Goal: Use online tool/utility: Utilize a website feature to perform a specific function

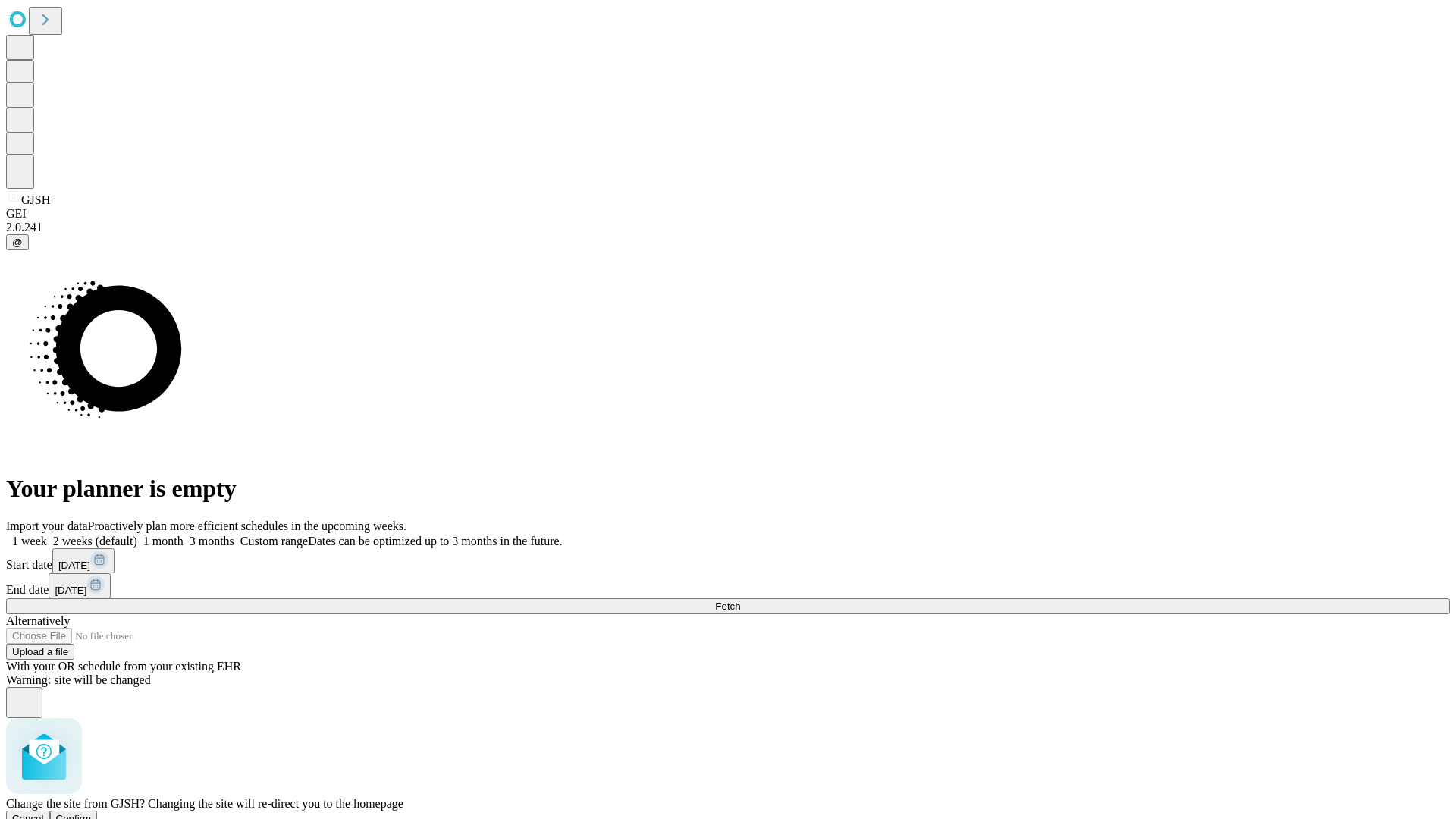
click at [91, 813] on span "Confirm" at bounding box center [74, 819] width 36 height 11
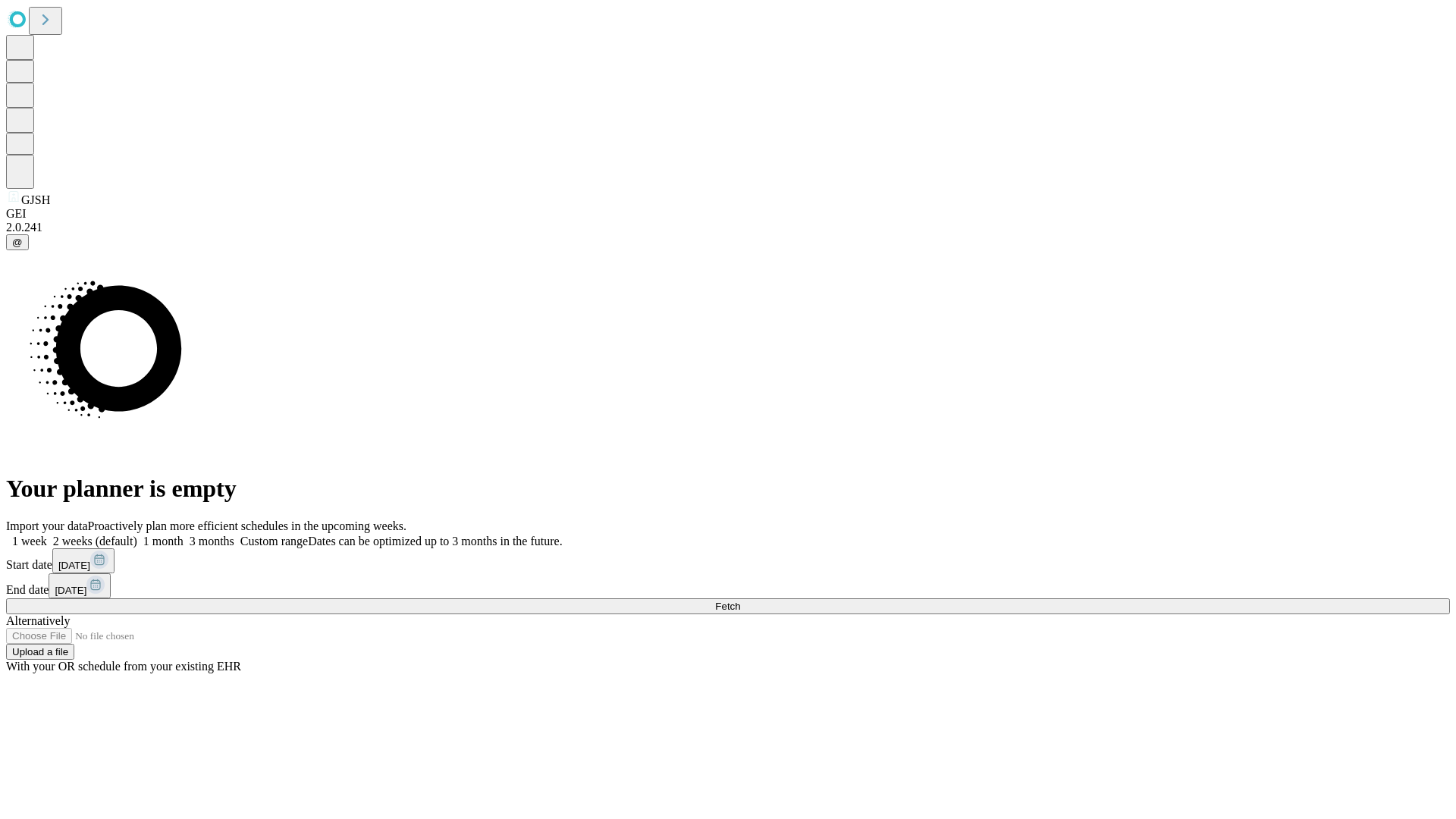
click at [47, 535] on label "1 week" at bounding box center [26, 541] width 41 height 13
click at [740, 601] on span "Fetch" at bounding box center [728, 606] width 25 height 11
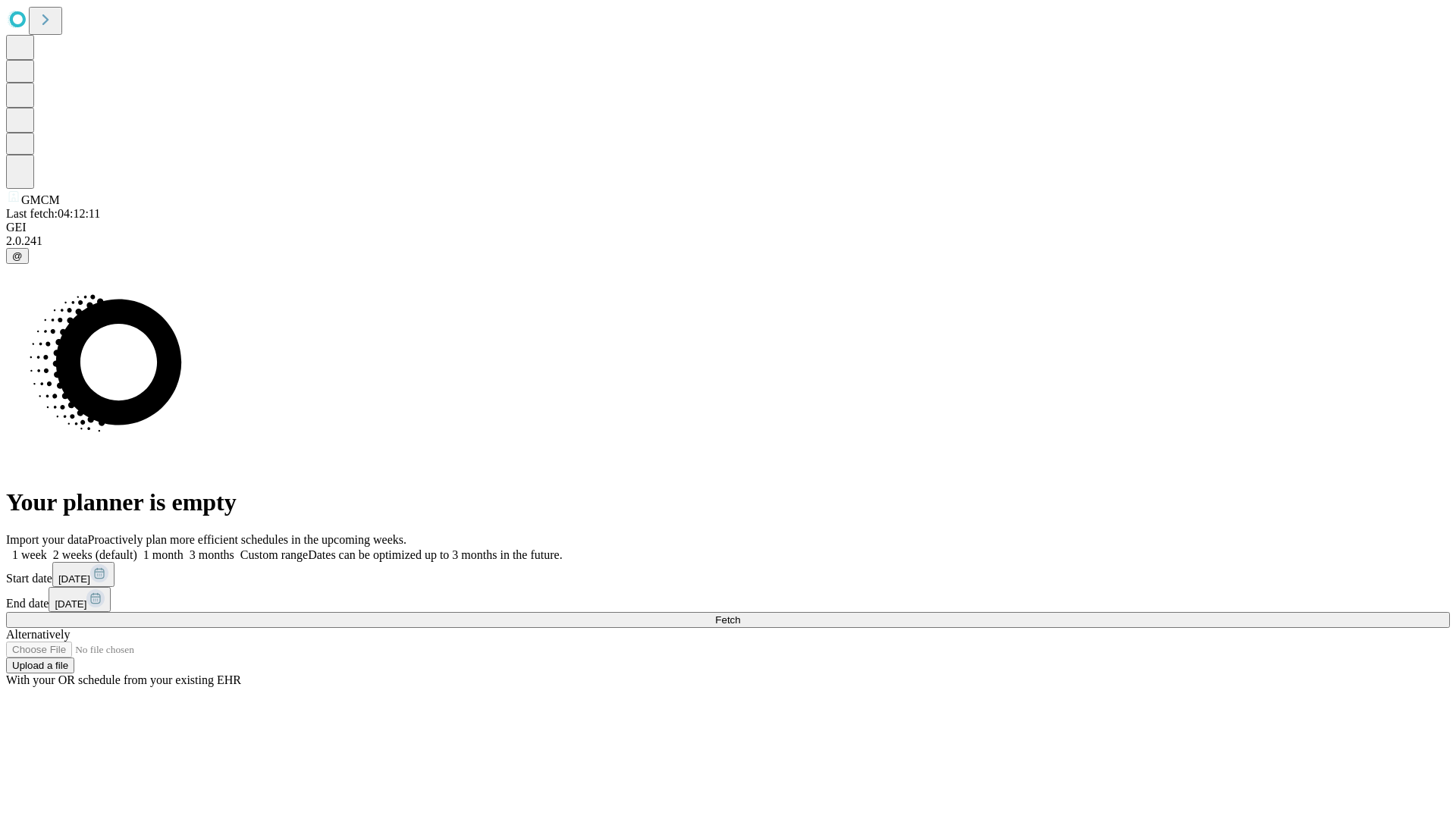
click at [47, 549] on label "1 week" at bounding box center [26, 555] width 41 height 13
click at [740, 615] on span "Fetch" at bounding box center [728, 620] width 25 height 11
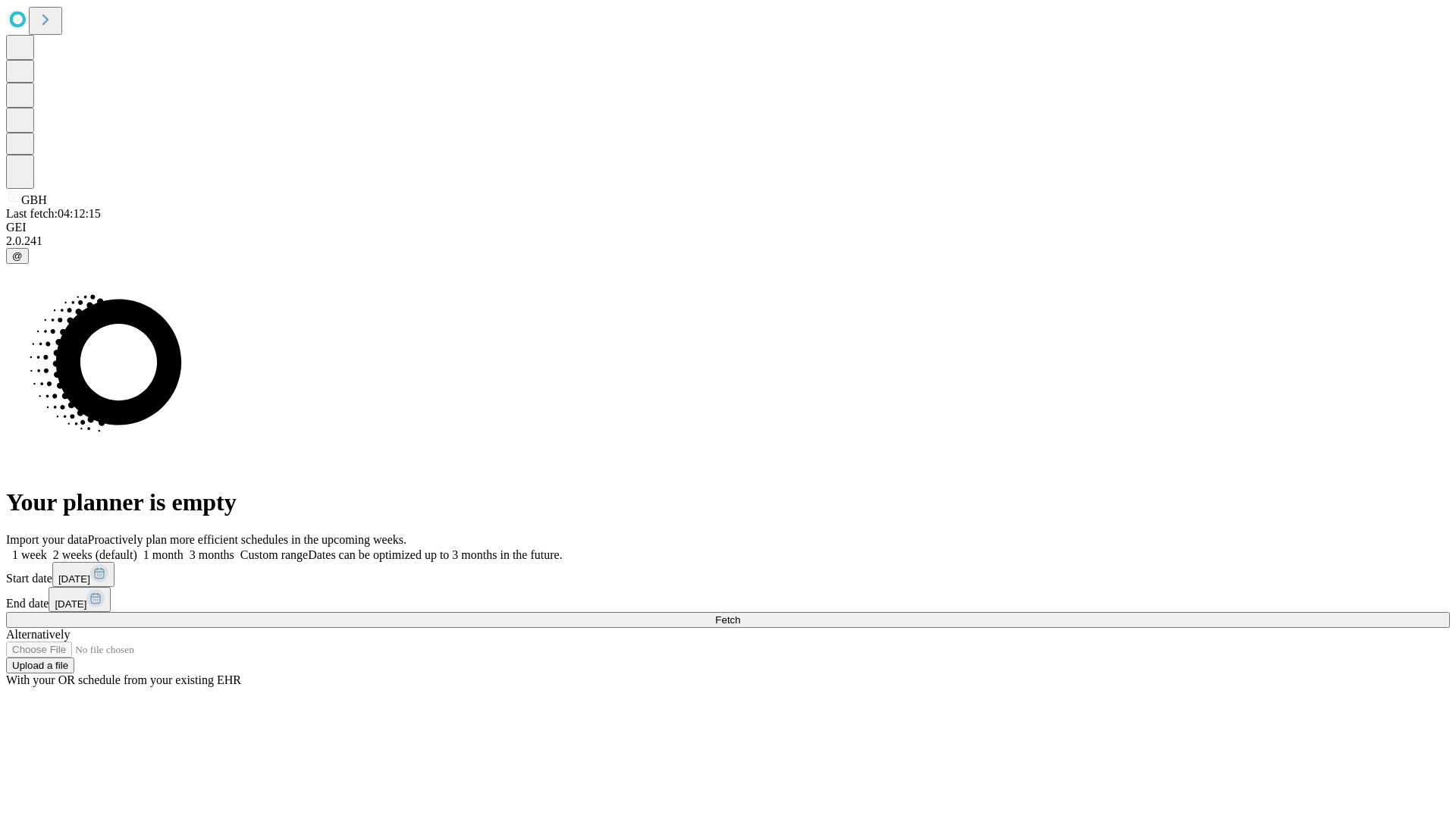
click at [47, 549] on label "1 week" at bounding box center [26, 555] width 41 height 13
click at [740, 615] on span "Fetch" at bounding box center [728, 620] width 25 height 11
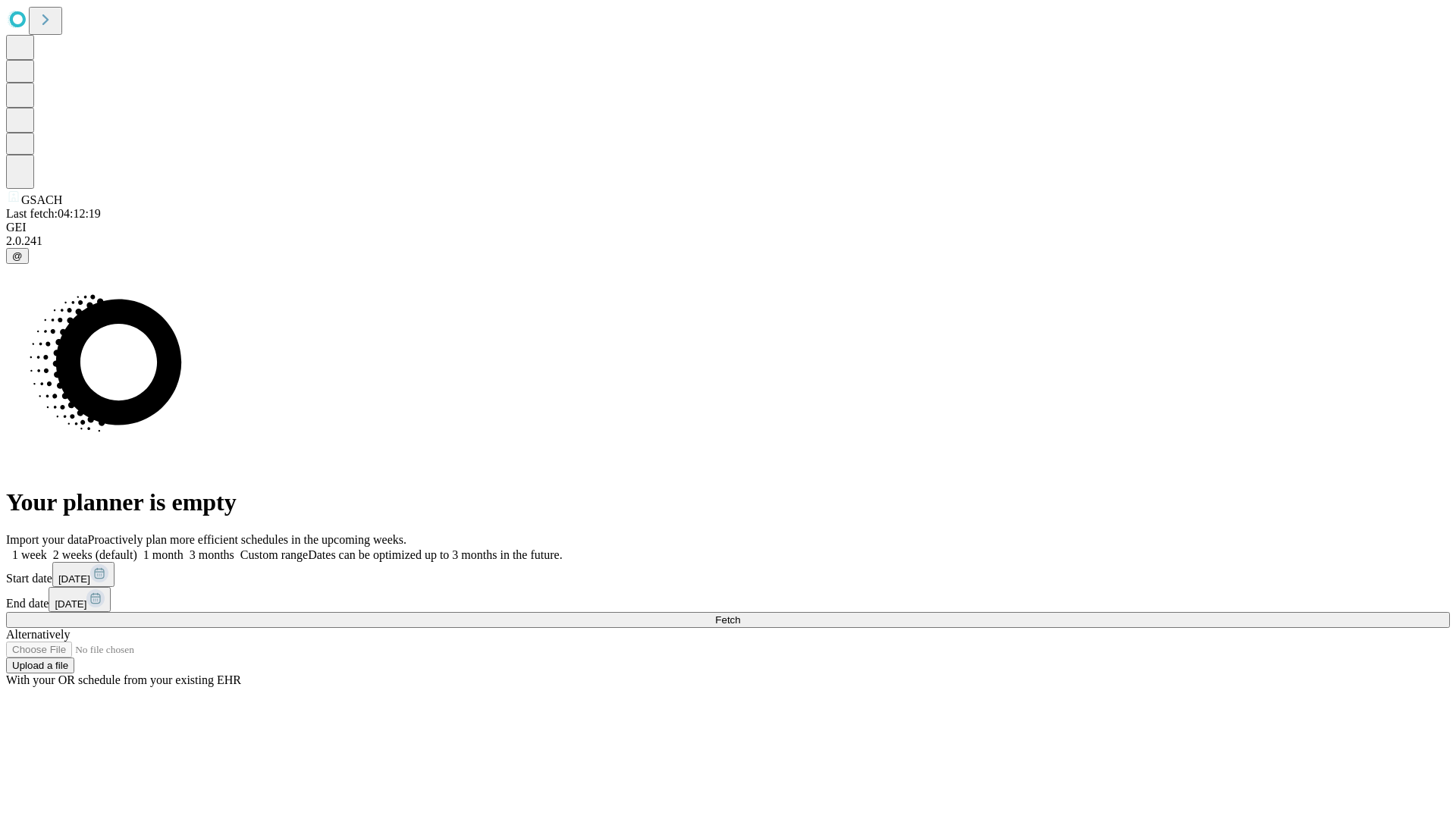
click at [740, 615] on span "Fetch" at bounding box center [728, 620] width 25 height 11
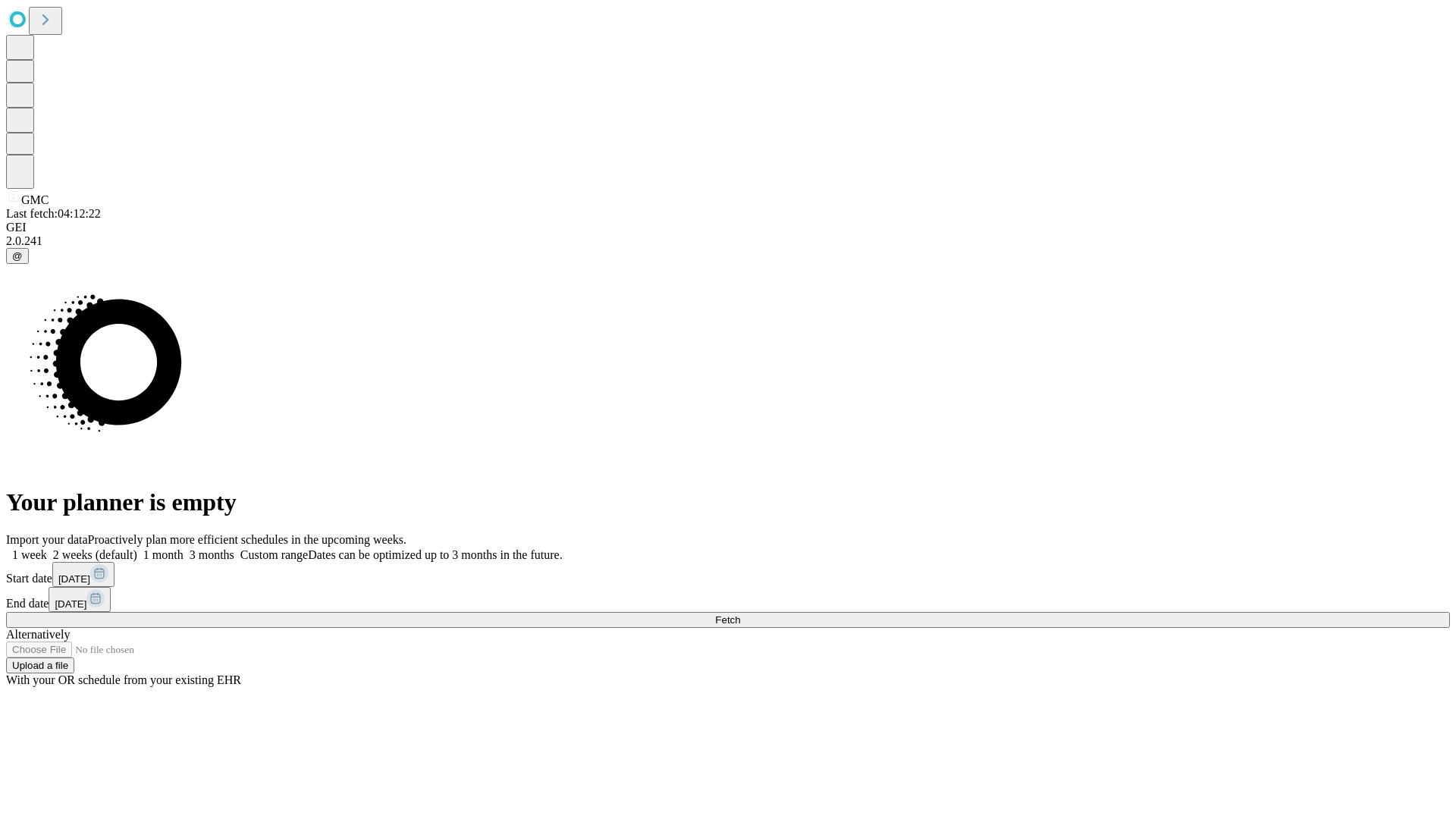
click at [740, 615] on span "Fetch" at bounding box center [728, 620] width 25 height 11
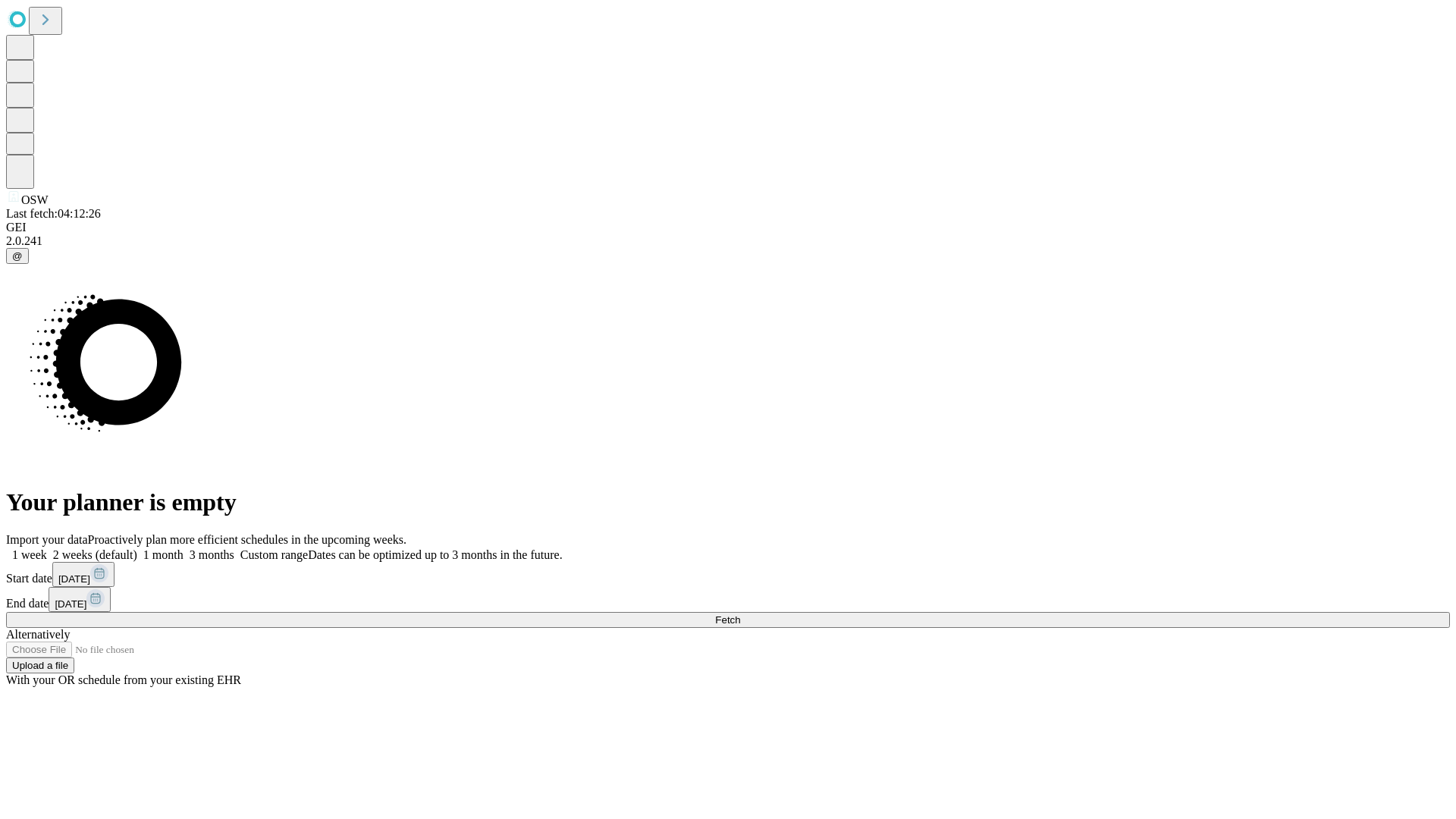
click at [740, 615] on span "Fetch" at bounding box center [728, 620] width 25 height 11
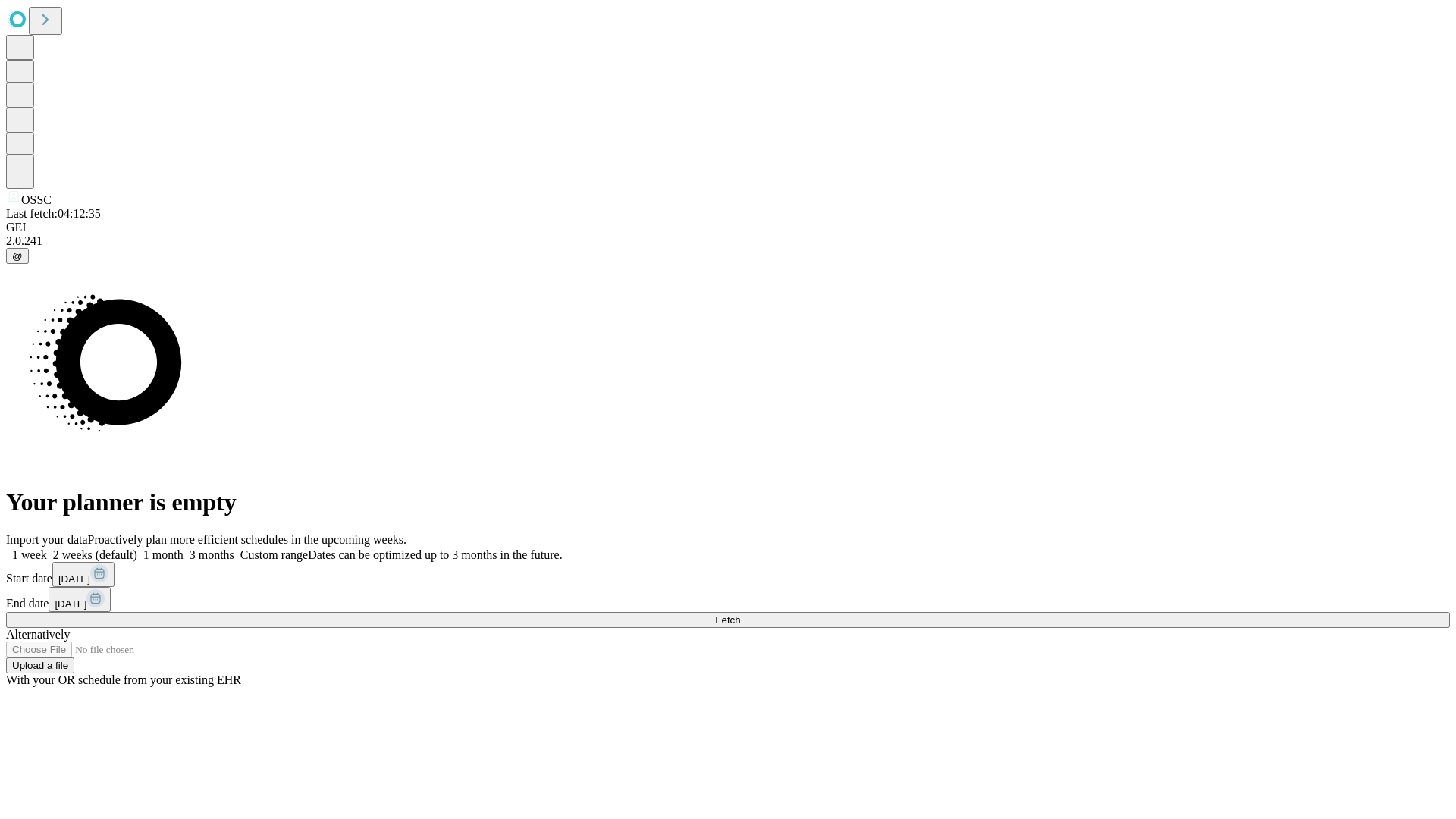
click at [47, 549] on label "1 week" at bounding box center [26, 555] width 41 height 13
click at [740, 615] on span "Fetch" at bounding box center [728, 620] width 25 height 11
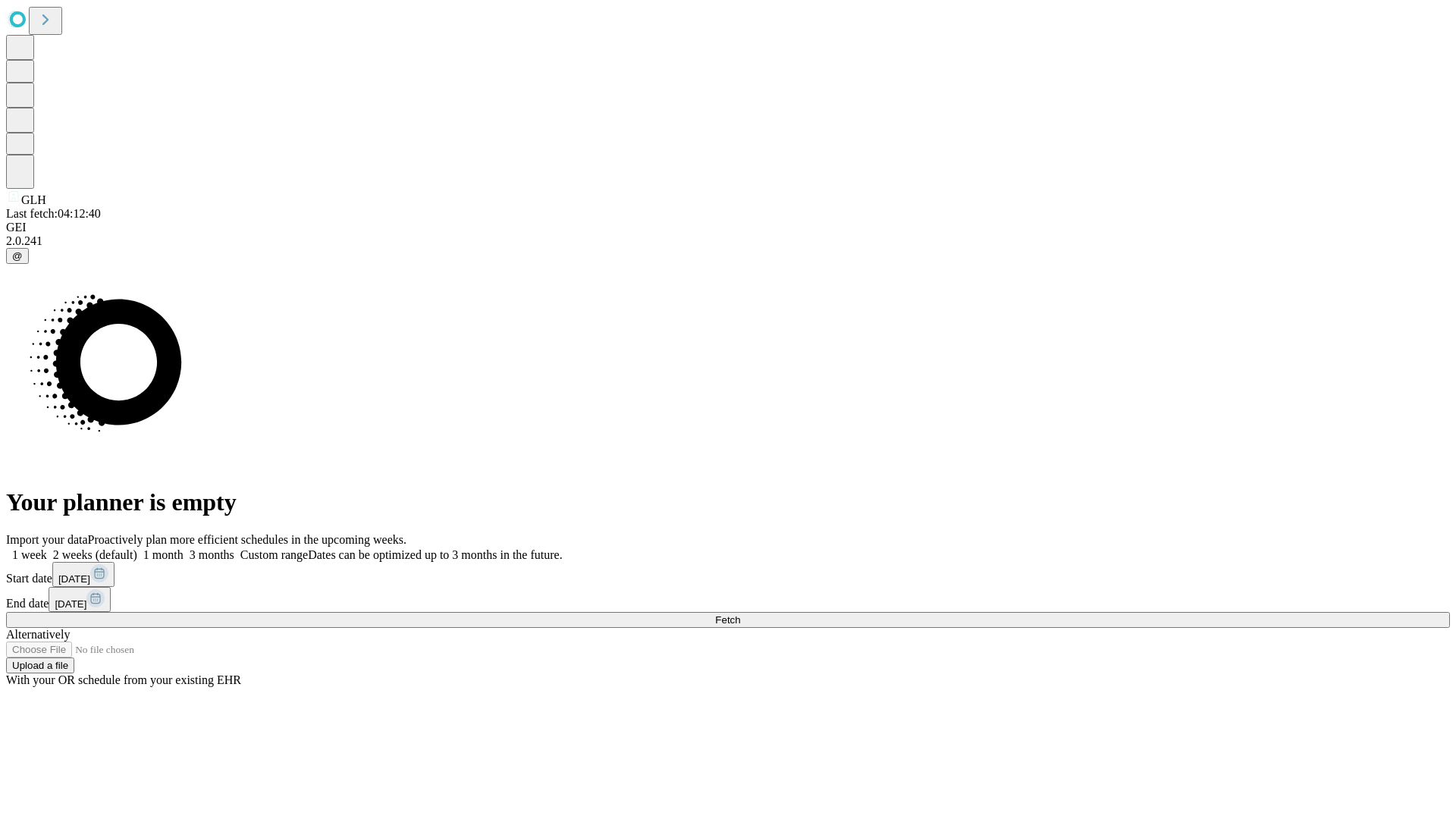
click at [47, 549] on label "1 week" at bounding box center [26, 555] width 41 height 13
click at [740, 615] on span "Fetch" at bounding box center [728, 620] width 25 height 11
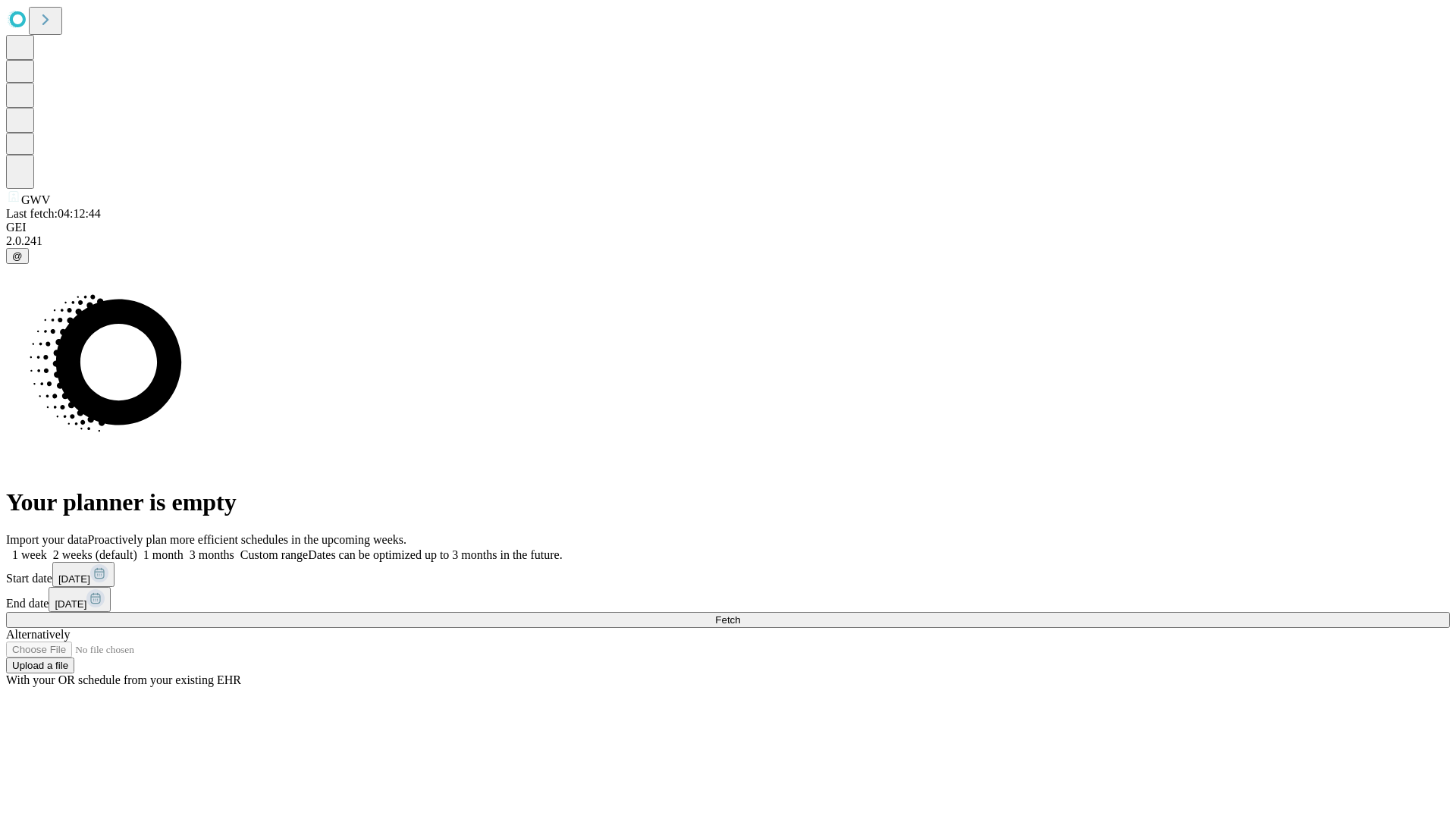
click at [47, 549] on label "1 week" at bounding box center [26, 555] width 41 height 13
click at [740, 615] on span "Fetch" at bounding box center [728, 620] width 25 height 11
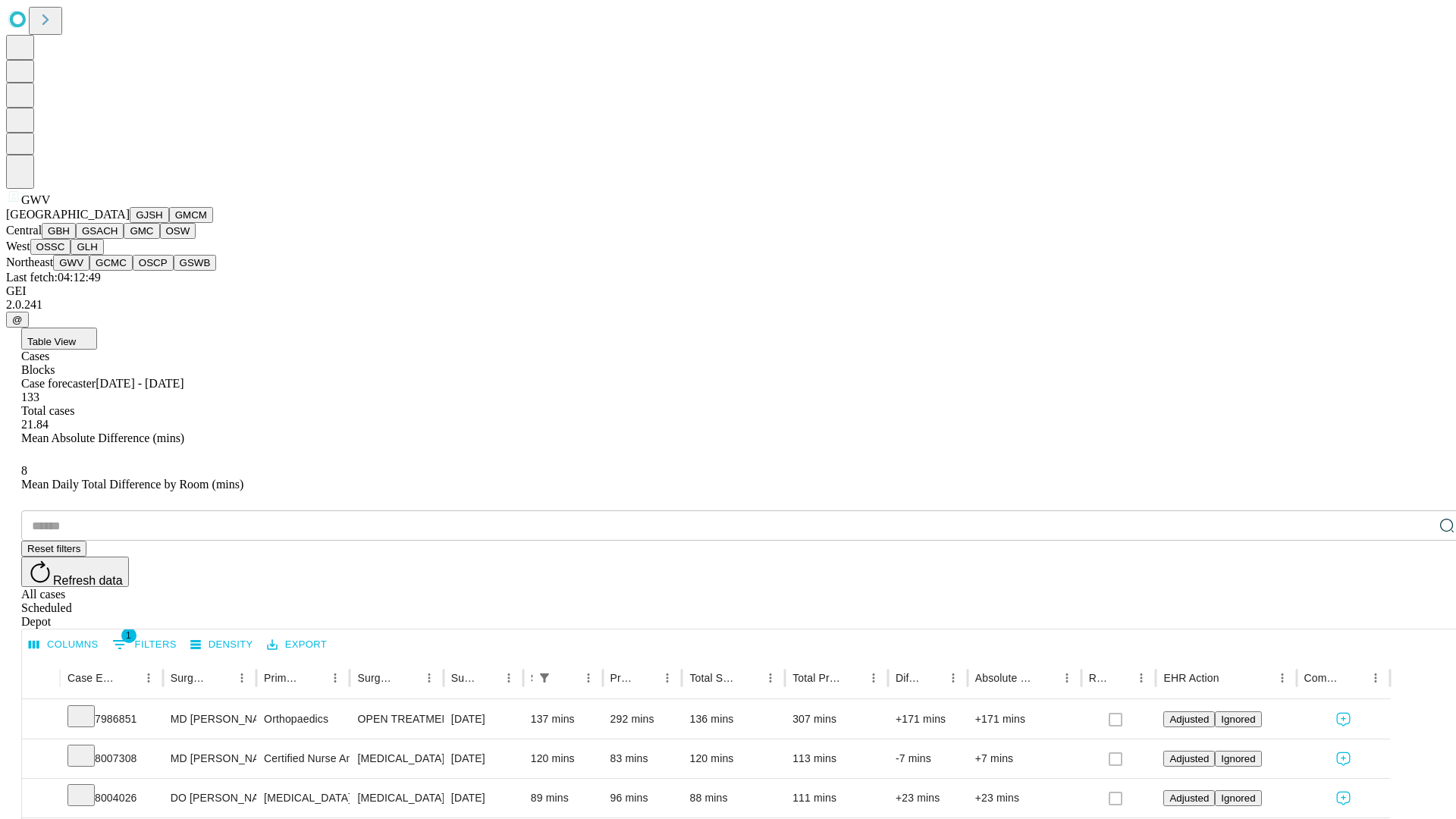
click at [118, 271] on button "GCMC" at bounding box center [111, 263] width 43 height 16
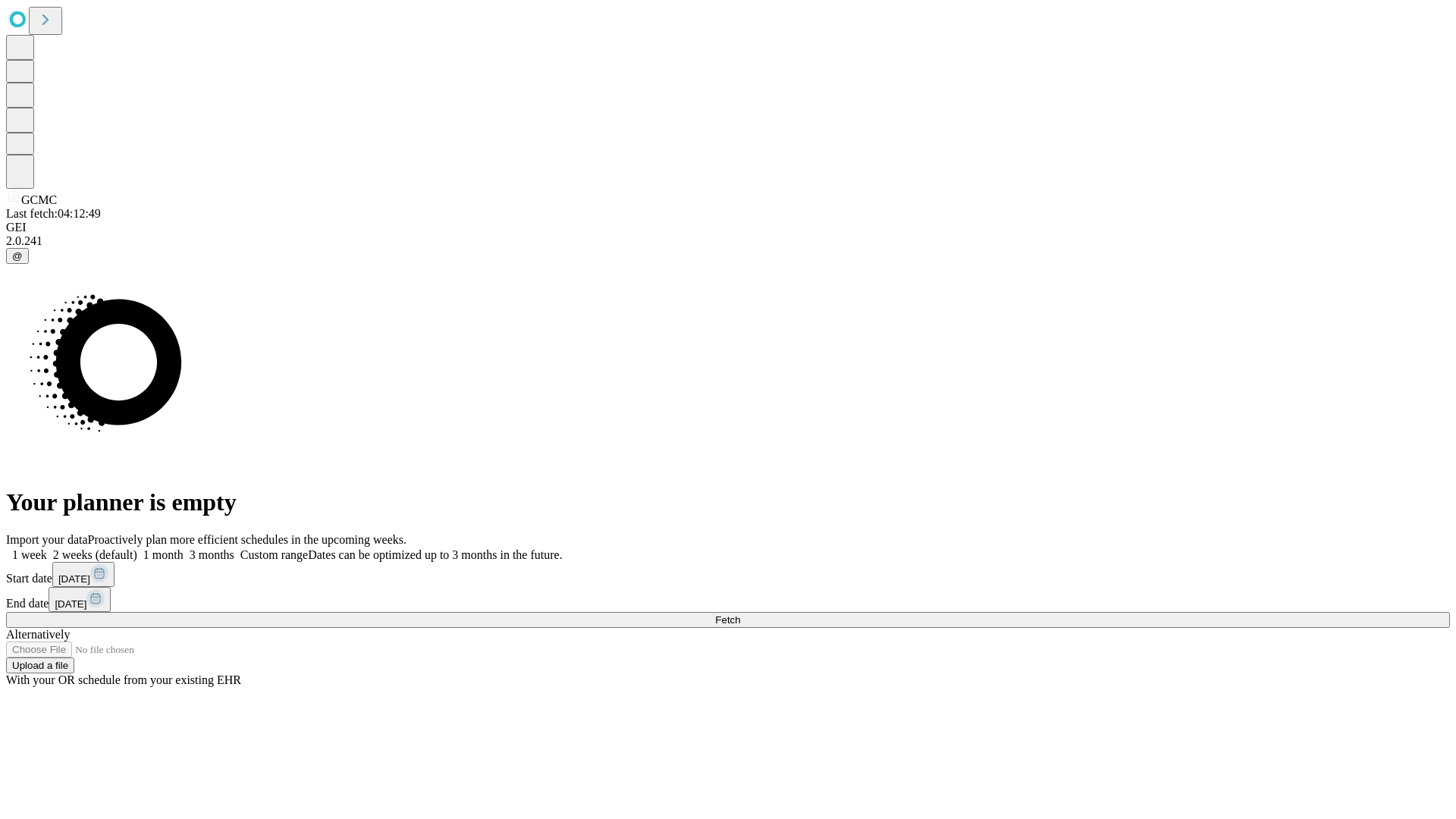
click at [47, 549] on label "1 week" at bounding box center [26, 555] width 41 height 13
click at [740, 615] on span "Fetch" at bounding box center [728, 620] width 25 height 11
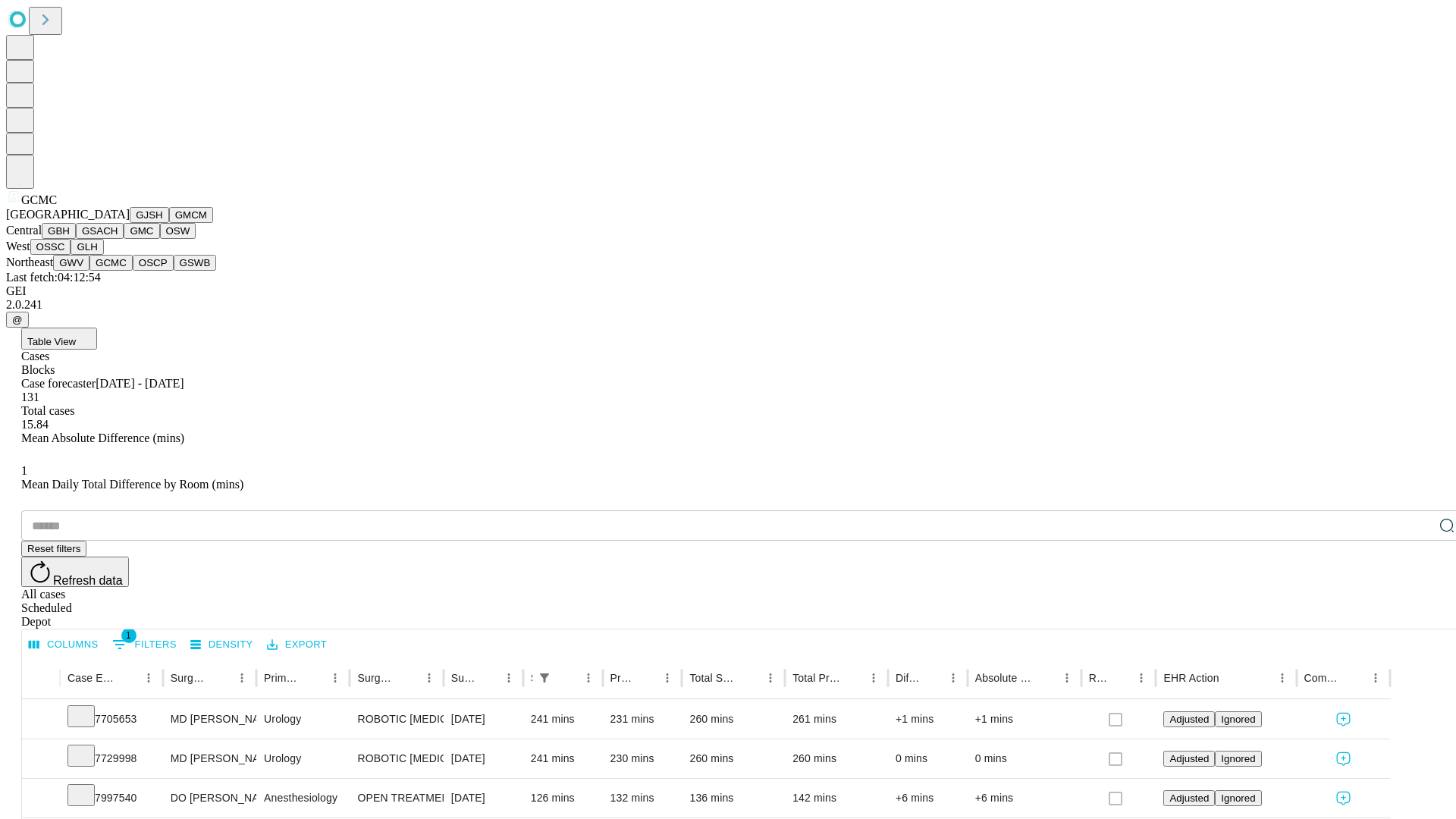
click at [133, 271] on button "OSCP" at bounding box center [153, 263] width 41 height 16
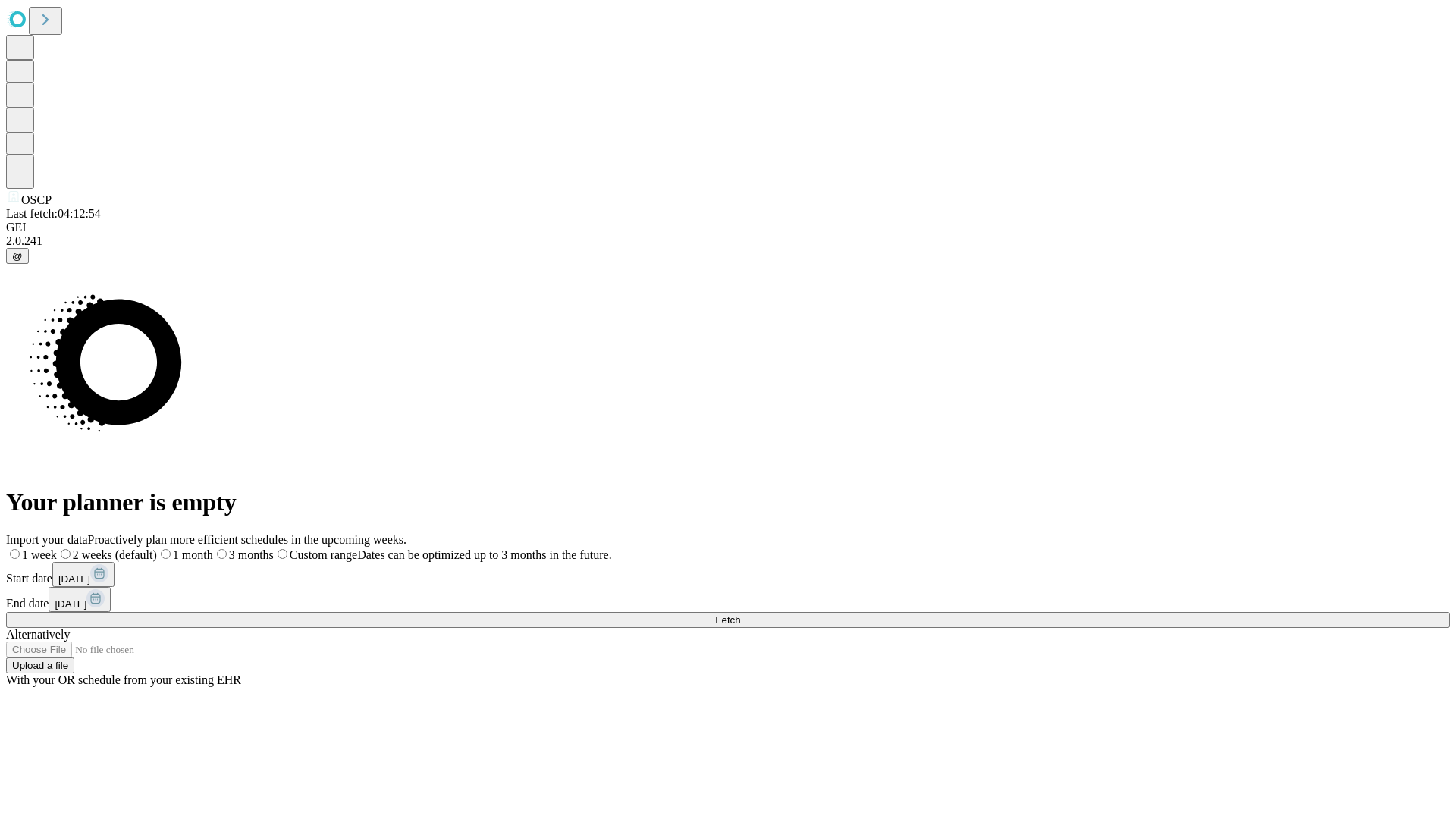
click at [56, 549] on label "1 week" at bounding box center [31, 555] width 51 height 13
click at [740, 615] on span "Fetch" at bounding box center [728, 620] width 25 height 11
